Goal: Information Seeking & Learning: Learn about a topic

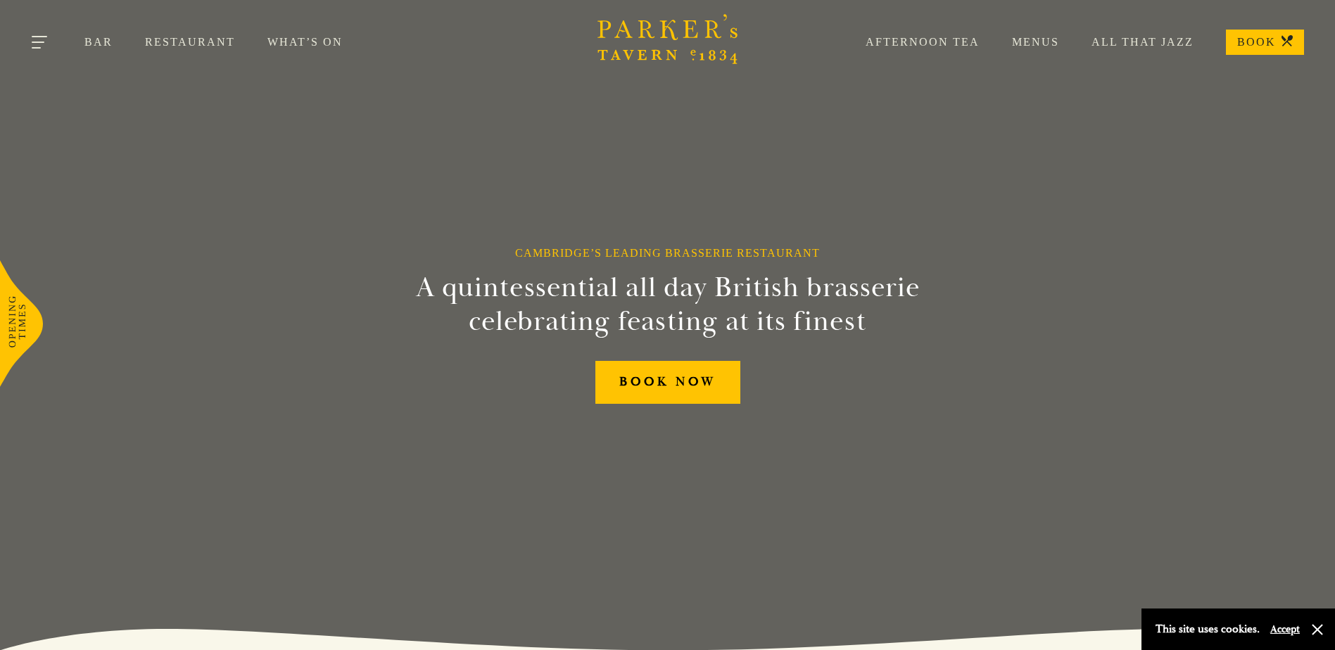
click at [20, 37] on button "Toggle navigation" at bounding box center [41, 45] width 60 height 60
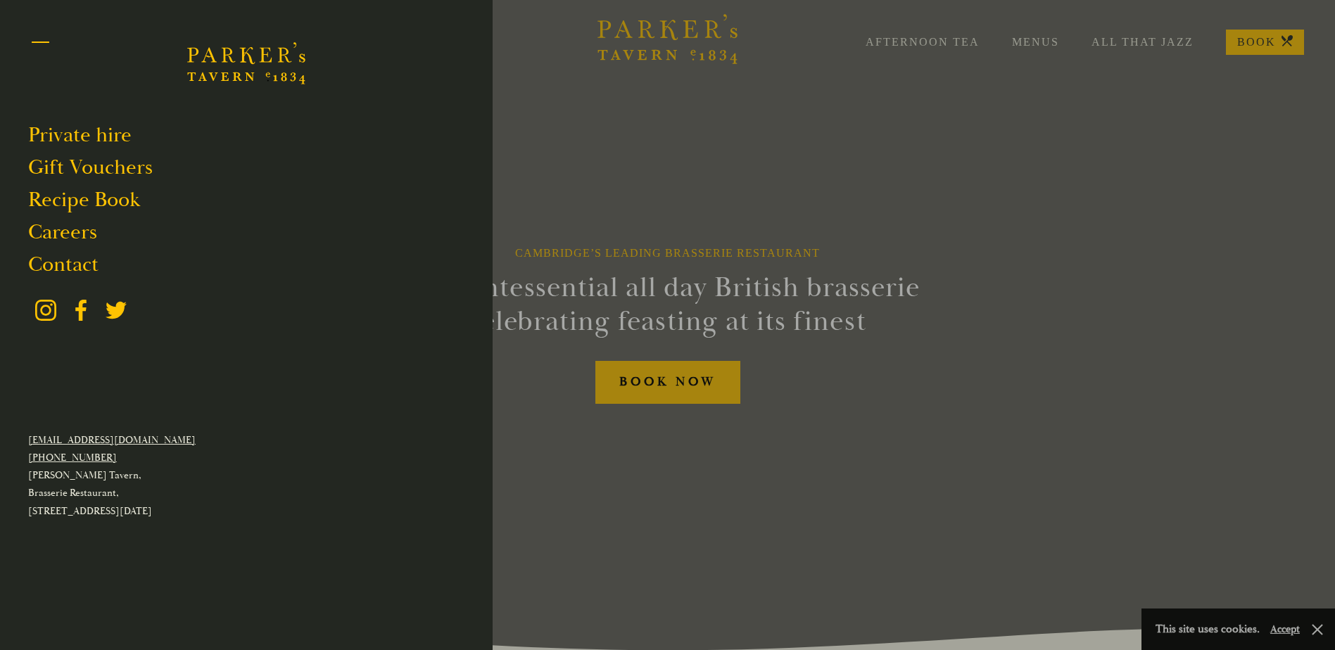
click at [39, 40] on button "Toggle navigation" at bounding box center [41, 45] width 60 height 60
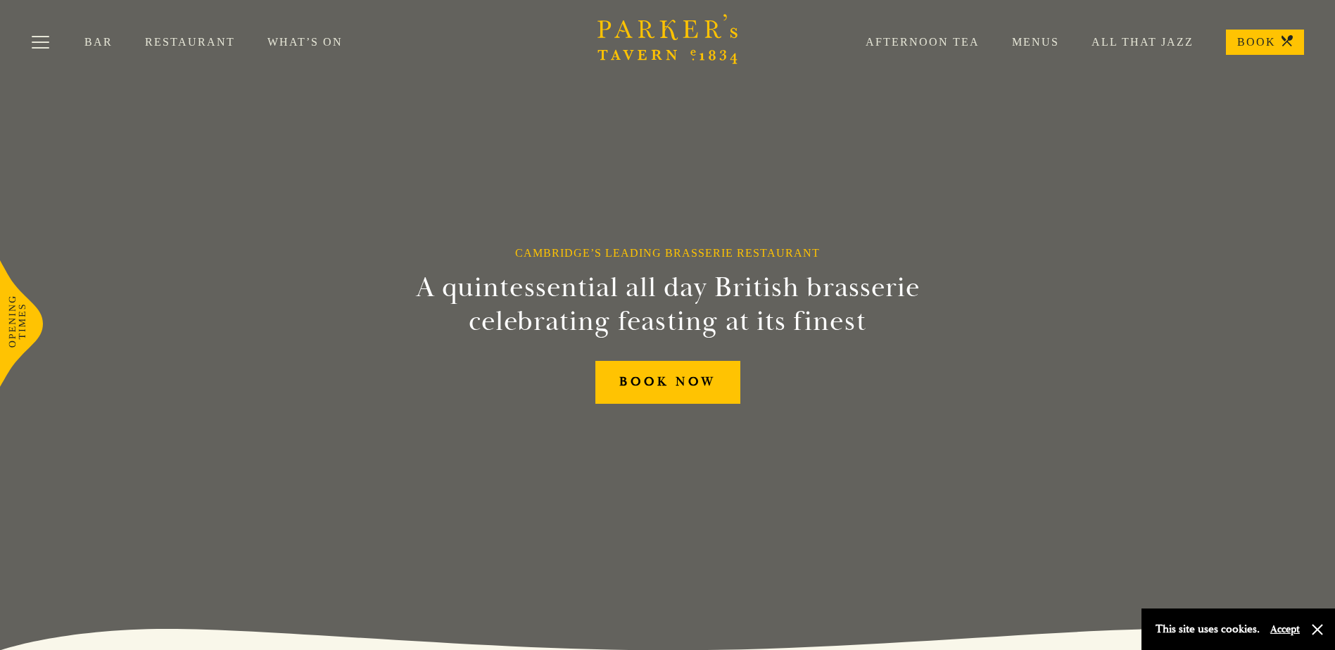
drag, startPoint x: 1026, startPoint y: 56, endPoint x: 1027, endPoint y: 44, distance: 11.3
click at [1026, 54] on div "Bar Restaurant What’s On Afternoon Tea Menus All That Jazz BOOK" at bounding box center [667, 42] width 1335 height 84
click at [1032, 38] on link "Menus" at bounding box center [1019, 42] width 80 height 14
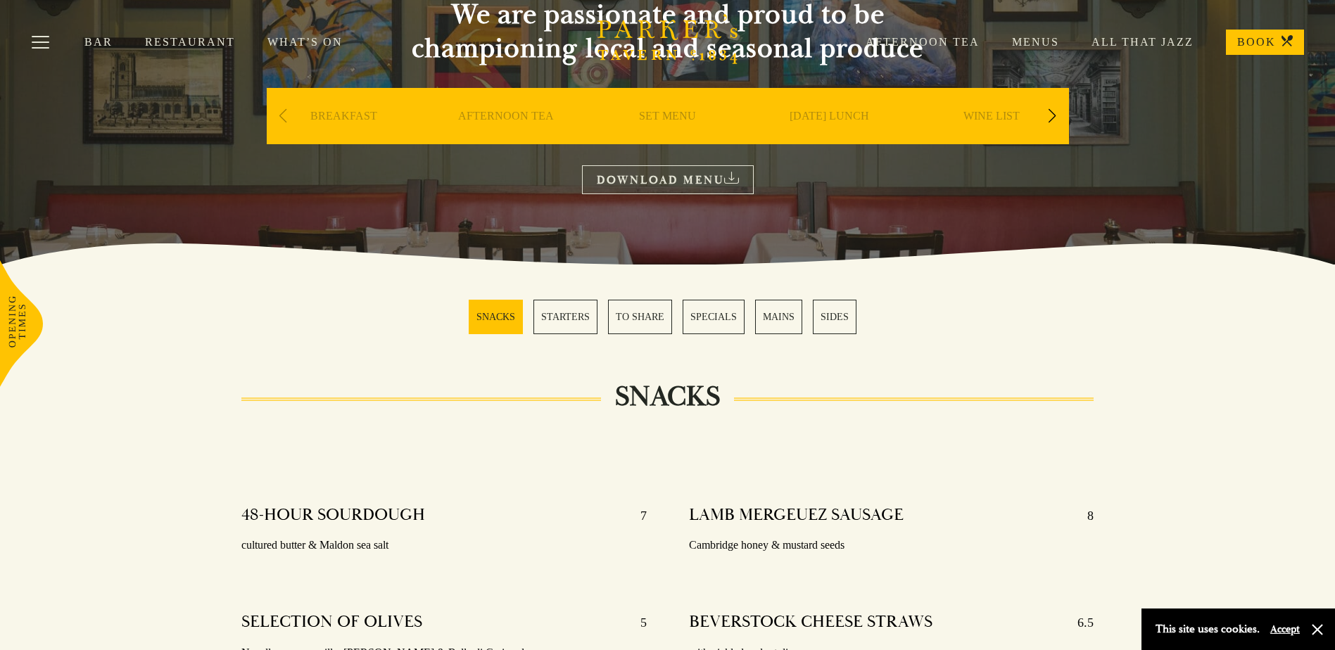
scroll to position [281, 0]
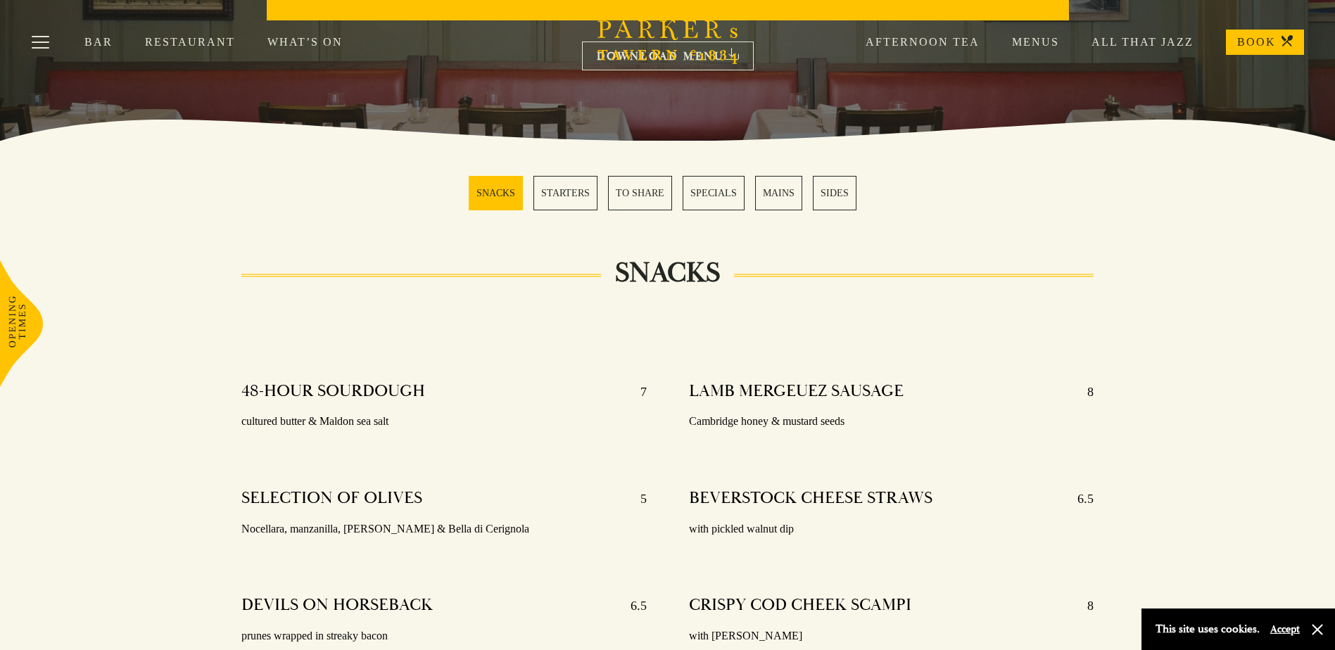
click at [770, 203] on link "MAINS" at bounding box center [778, 193] width 47 height 34
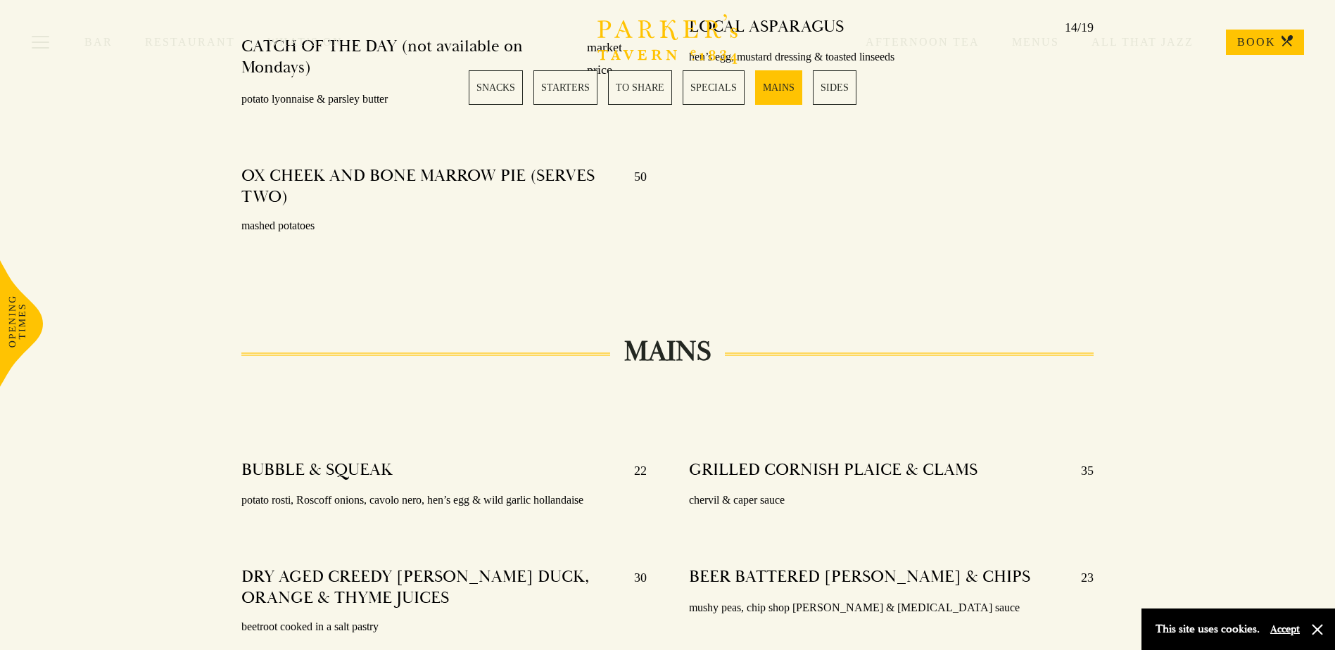
scroll to position [2631, 0]
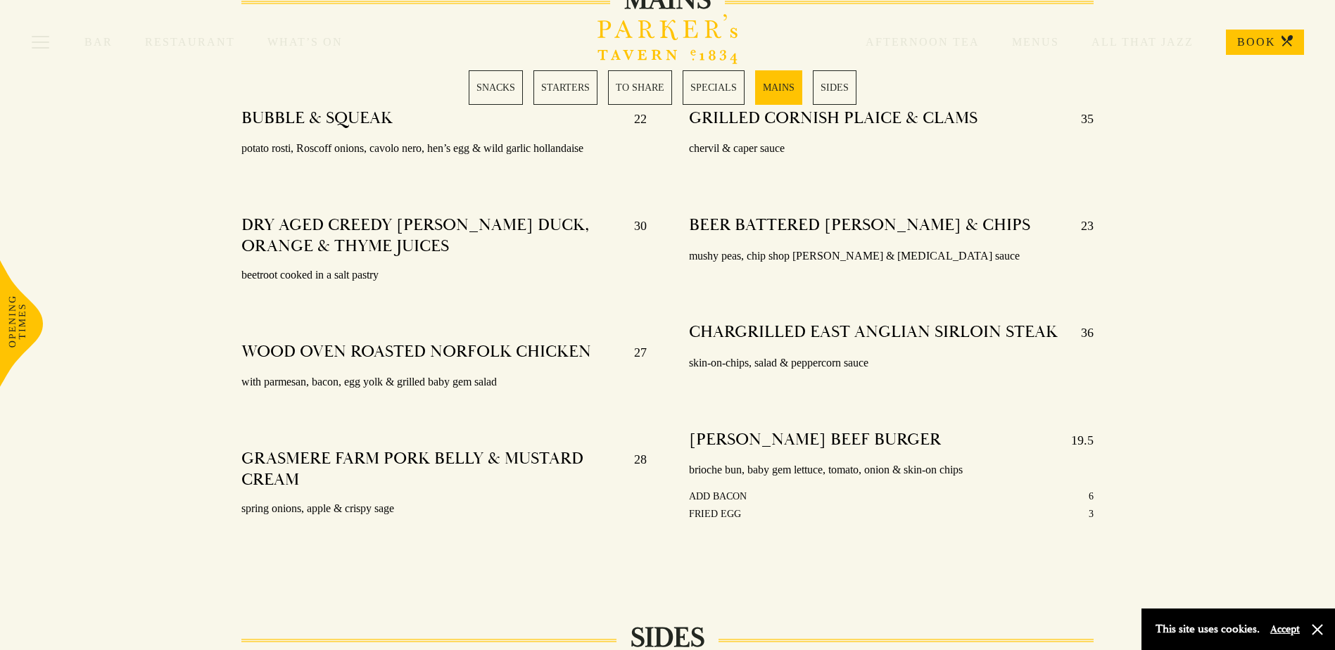
click at [1046, 35] on div "Afternoon Tea Menus All That Jazz BOOK" at bounding box center [1068, 42] width 471 height 25
click at [1022, 49] on div "Afternoon Tea Menus All That Jazz BOOK" at bounding box center [1068, 42] width 471 height 25
click at [1041, 44] on link "Menus" at bounding box center [1019, 42] width 80 height 14
click at [1117, 41] on link "All That Jazz" at bounding box center [1126, 42] width 134 height 14
